Goal: Task Accomplishment & Management: Manage account settings

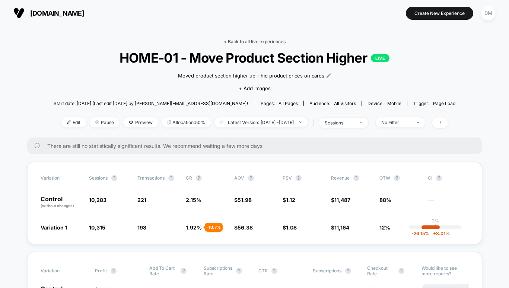
click at [248, 40] on link "< Back to all live experiences" at bounding box center [255, 42] width 62 height 6
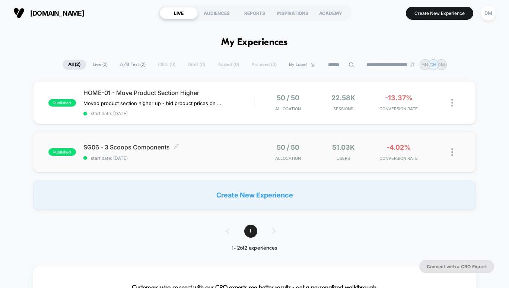
click at [242, 148] on span "SG06 - 3 Scoops Components Click to edit experience details" at bounding box center [168, 146] width 171 height 7
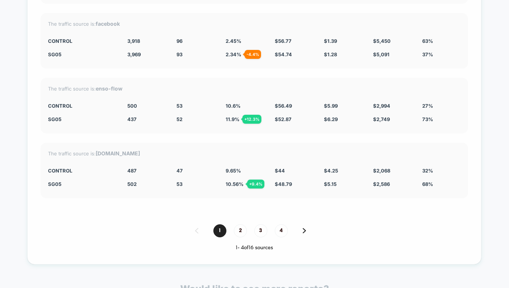
scroll to position [2217, 0]
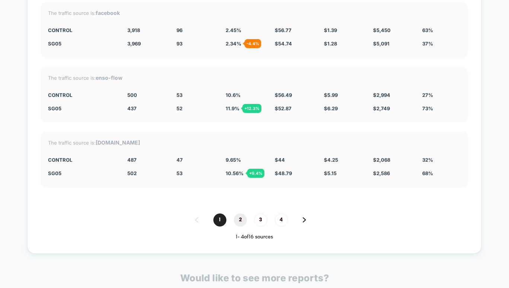
click at [242, 215] on span "2" at bounding box center [240, 219] width 13 height 13
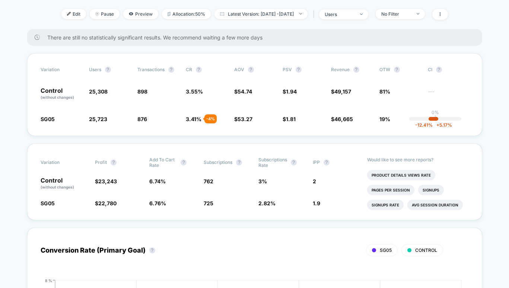
scroll to position [0, 0]
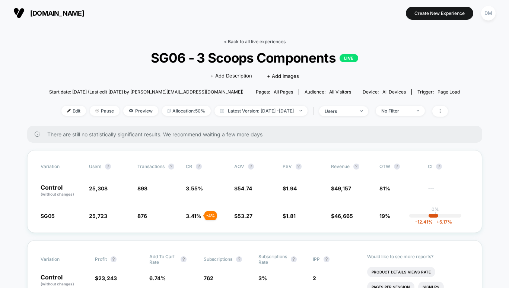
click at [255, 39] on link "< Back to all live experiences" at bounding box center [255, 42] width 62 height 6
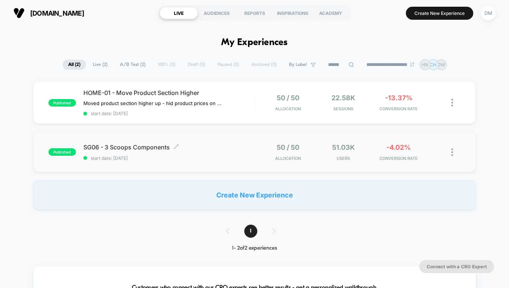
click at [225, 156] on span "start date: [DATE]" at bounding box center [168, 158] width 171 height 6
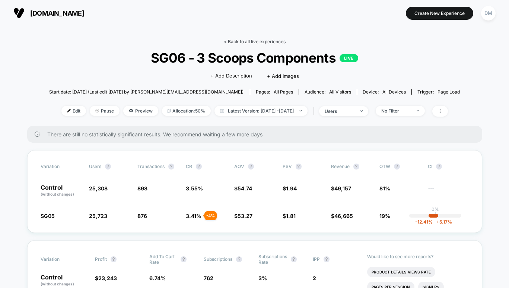
click at [262, 42] on link "< Back to all live experiences" at bounding box center [255, 42] width 62 height 6
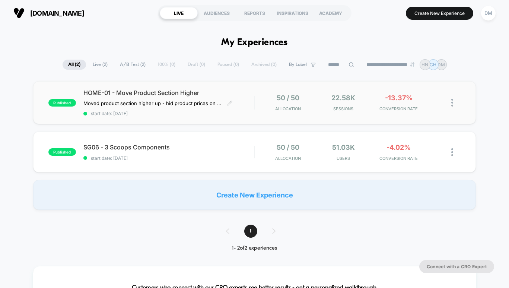
click at [248, 110] on div "HOME-01 - Move Product Section Higher Moved product section higher up - hid pro…" at bounding box center [168, 102] width 171 height 27
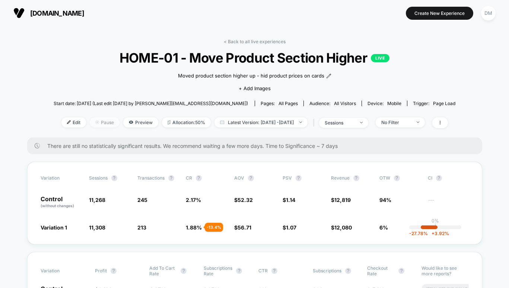
click at [96, 123] on span "Pause" at bounding box center [105, 122] width 30 height 10
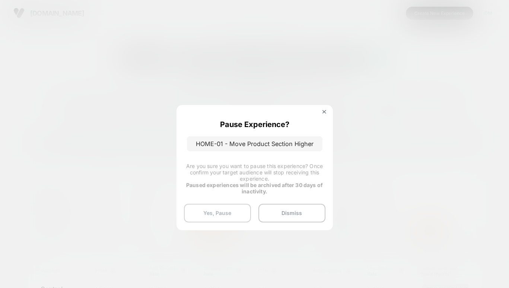
click at [228, 210] on button "Yes, Pause" at bounding box center [217, 213] width 67 height 19
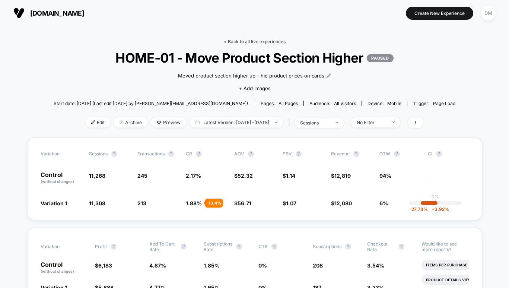
click at [274, 41] on link "< Back to all live experiences" at bounding box center [255, 42] width 62 height 6
